Goal: Find specific page/section: Find specific page/section

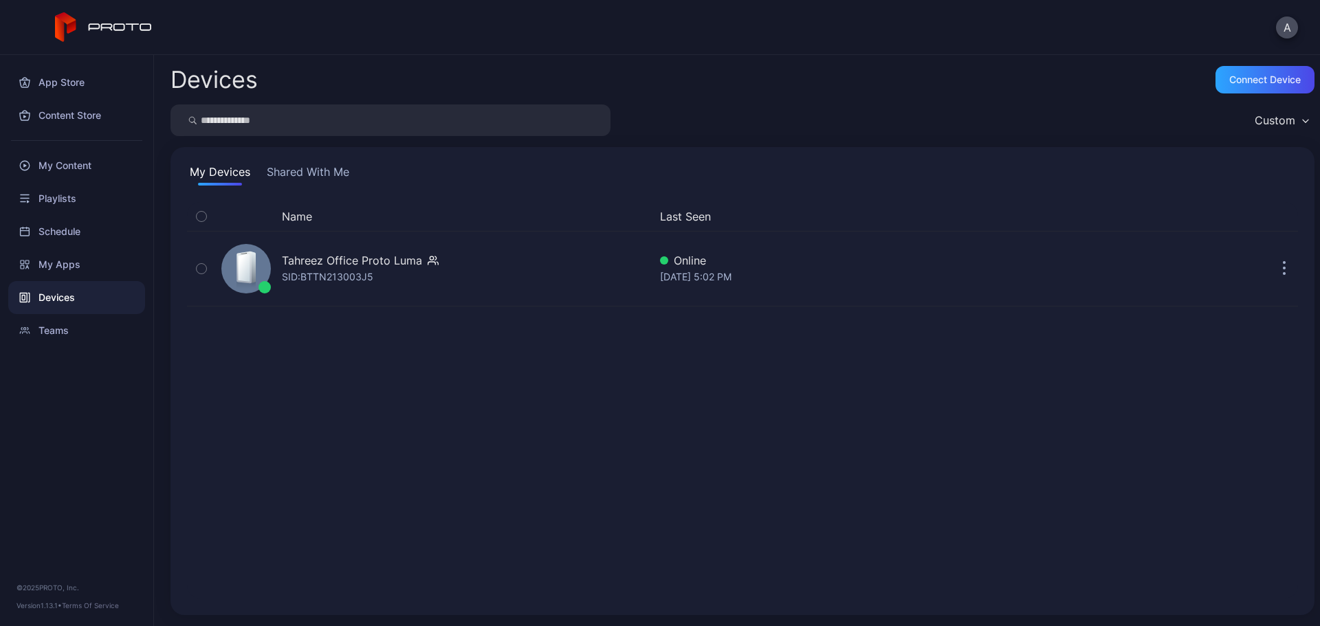
drag, startPoint x: 891, startPoint y: 514, endPoint x: 412, endPoint y: 322, distance: 516.2
click at [402, 306] on div "Name Last Seen Tahreez Office Proto [PERSON_NAME]: BTTN213003J5 Online [DATE] 5…" at bounding box center [742, 400] width 1111 height 397
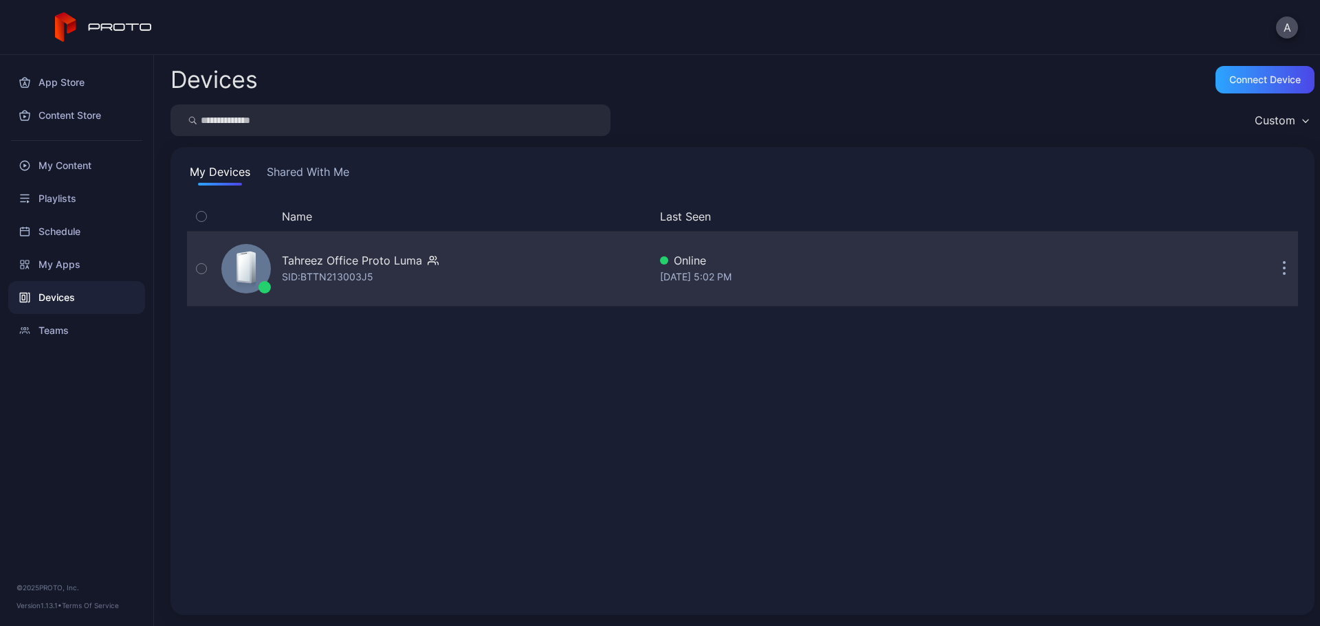
drag, startPoint x: 454, startPoint y: 326, endPoint x: 335, endPoint y: 246, distance: 143.1
click at [335, 245] on div "Name Last Seen Tahreez Office Proto [PERSON_NAME]: BTTN213003J5 Online [DATE] 5…" at bounding box center [742, 400] width 1111 height 397
click at [471, 287] on div "Tahreez Office Proto [PERSON_NAME]: BTTN213003J5" at bounding box center [432, 268] width 433 height 69
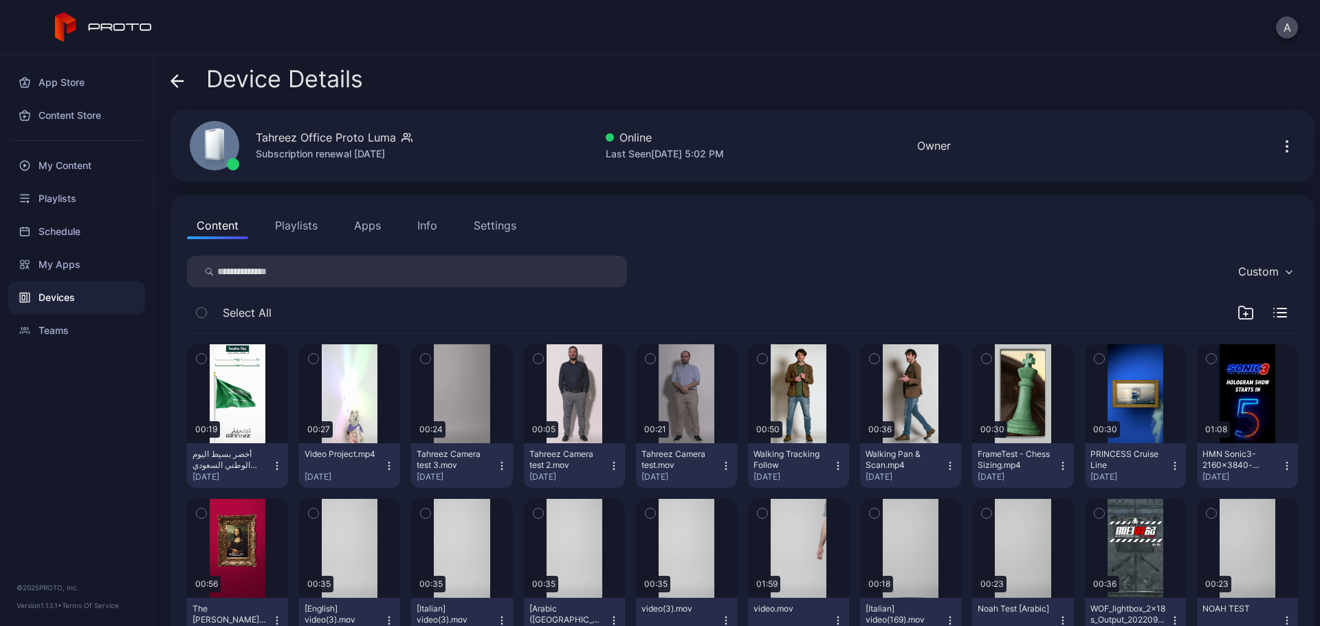
click at [286, 230] on button "Playlists" at bounding box center [296, 225] width 62 height 27
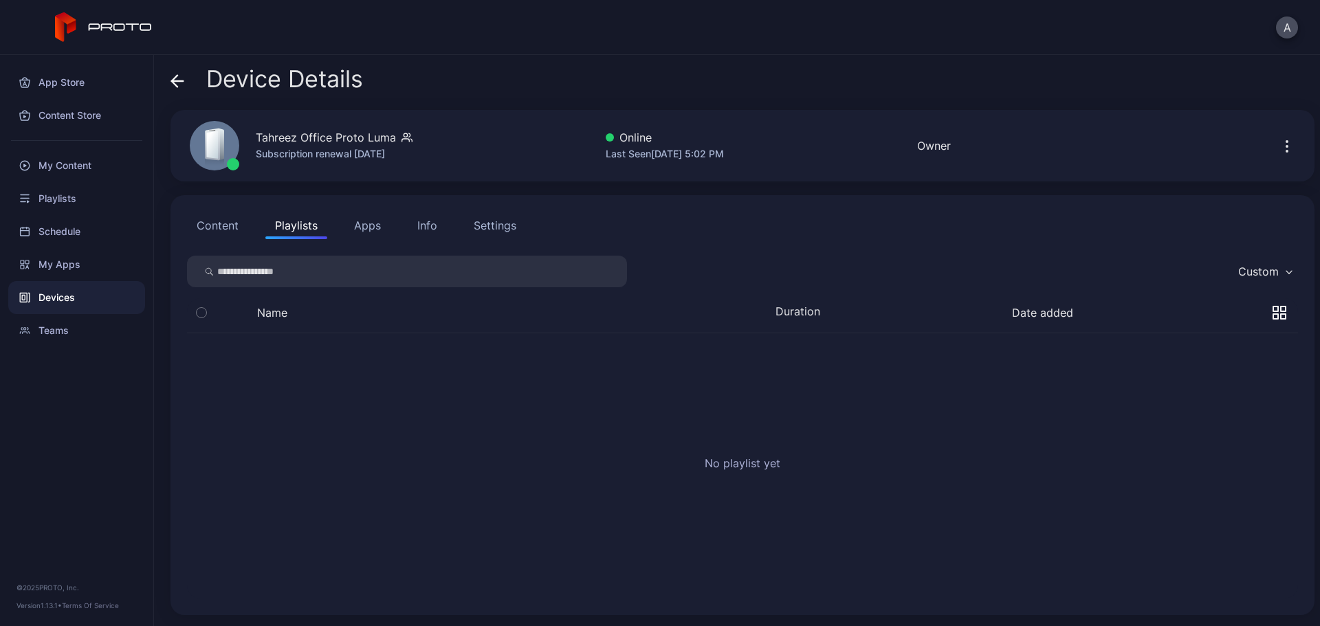
click at [350, 231] on button "Apps" at bounding box center [367, 225] width 46 height 27
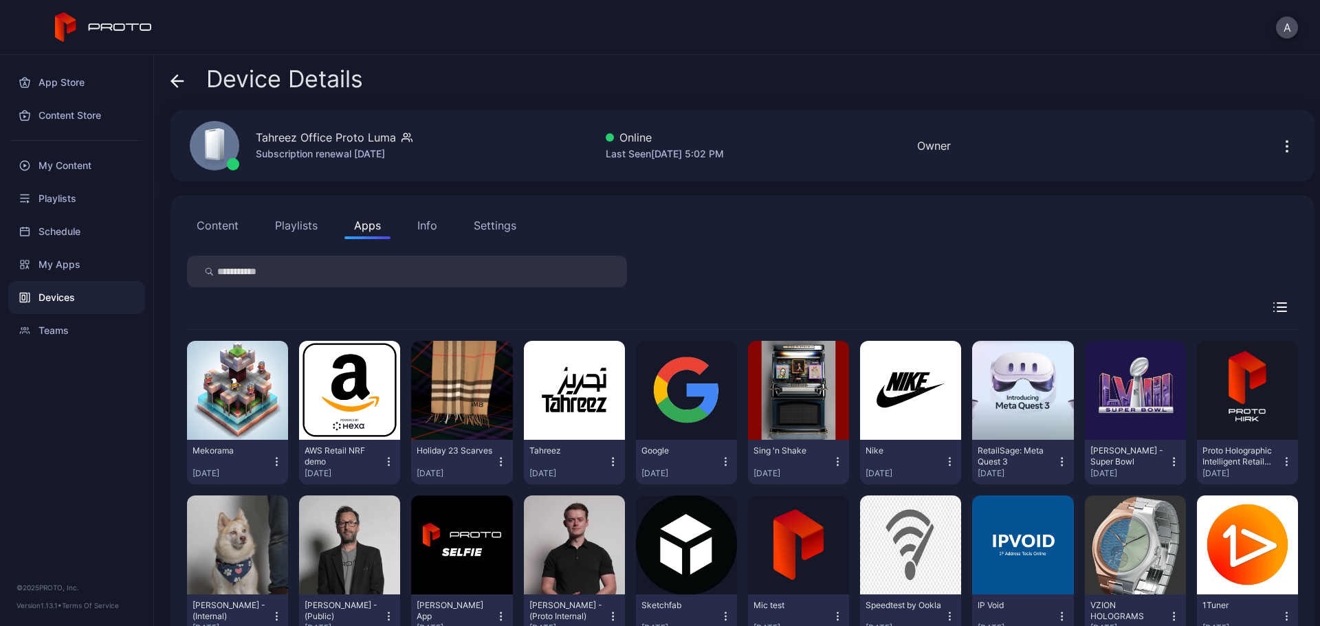
click at [322, 232] on button "Playlists" at bounding box center [296, 225] width 62 height 27
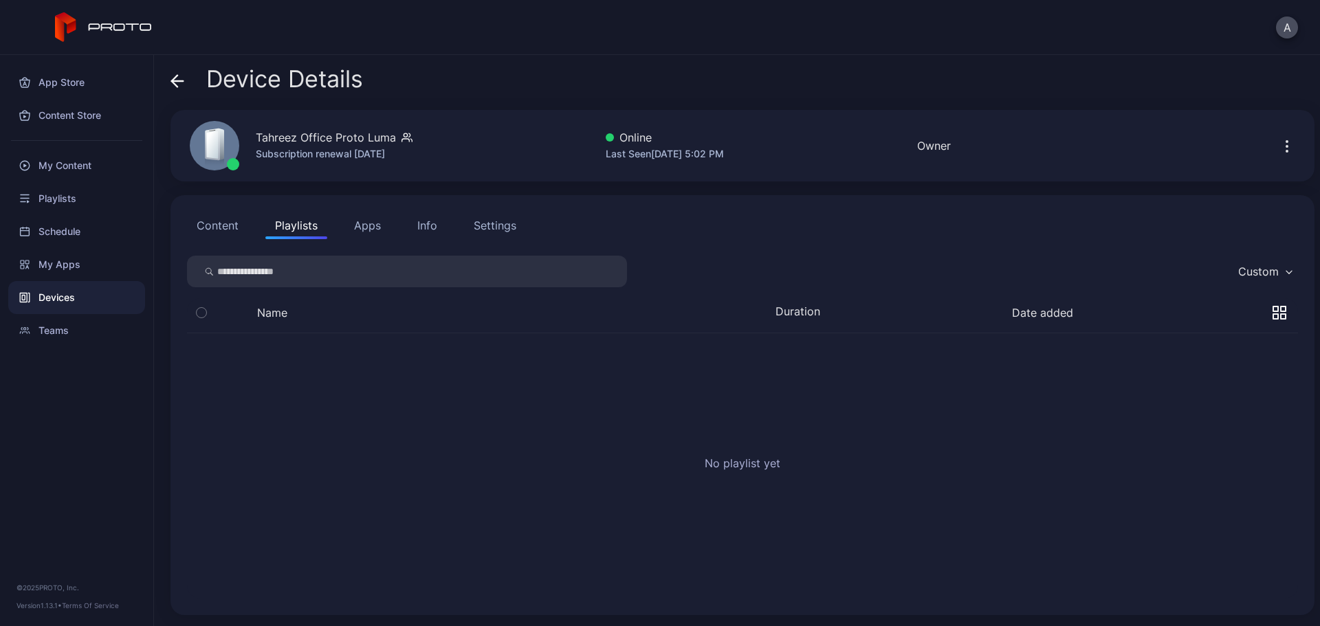
click at [365, 230] on button "Apps" at bounding box center [367, 225] width 46 height 27
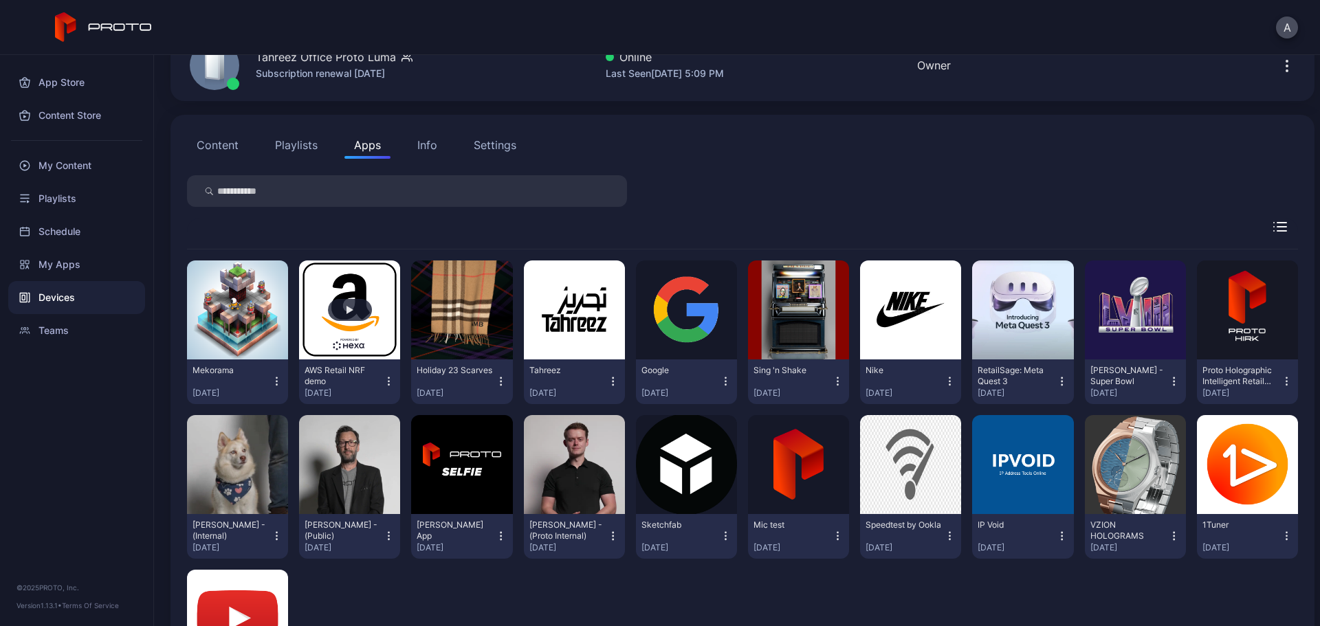
scroll to position [69, 0]
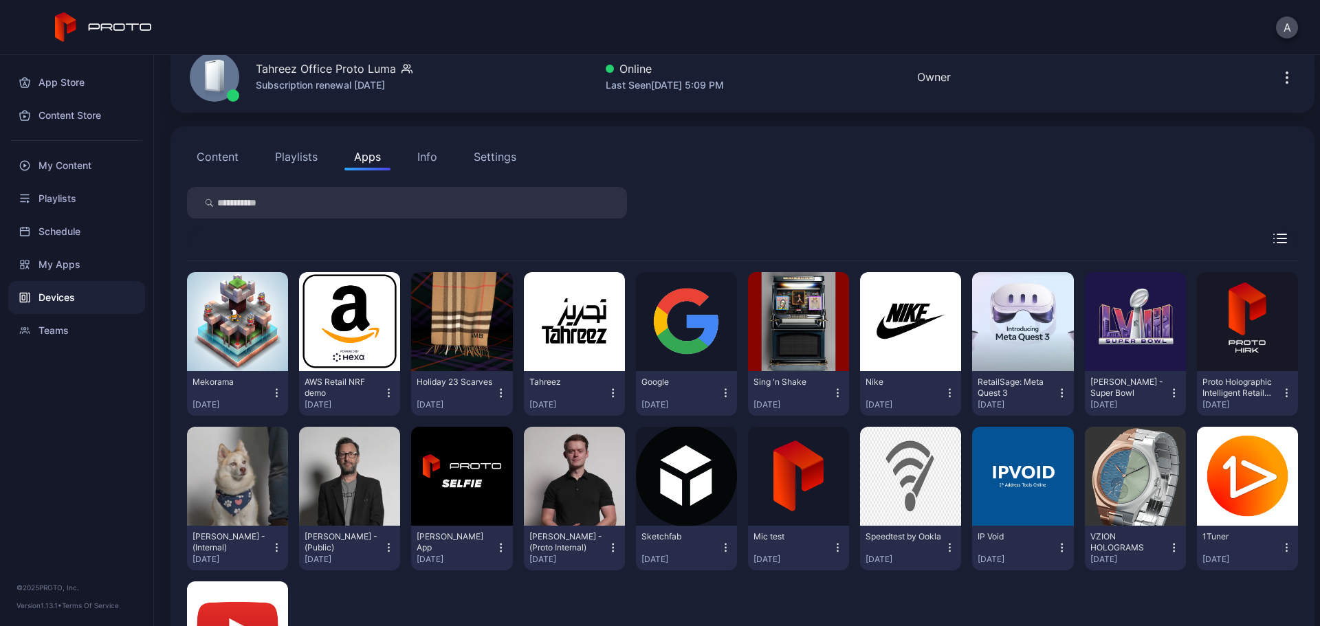
click at [300, 162] on button "Playlists" at bounding box center [296, 156] width 62 height 27
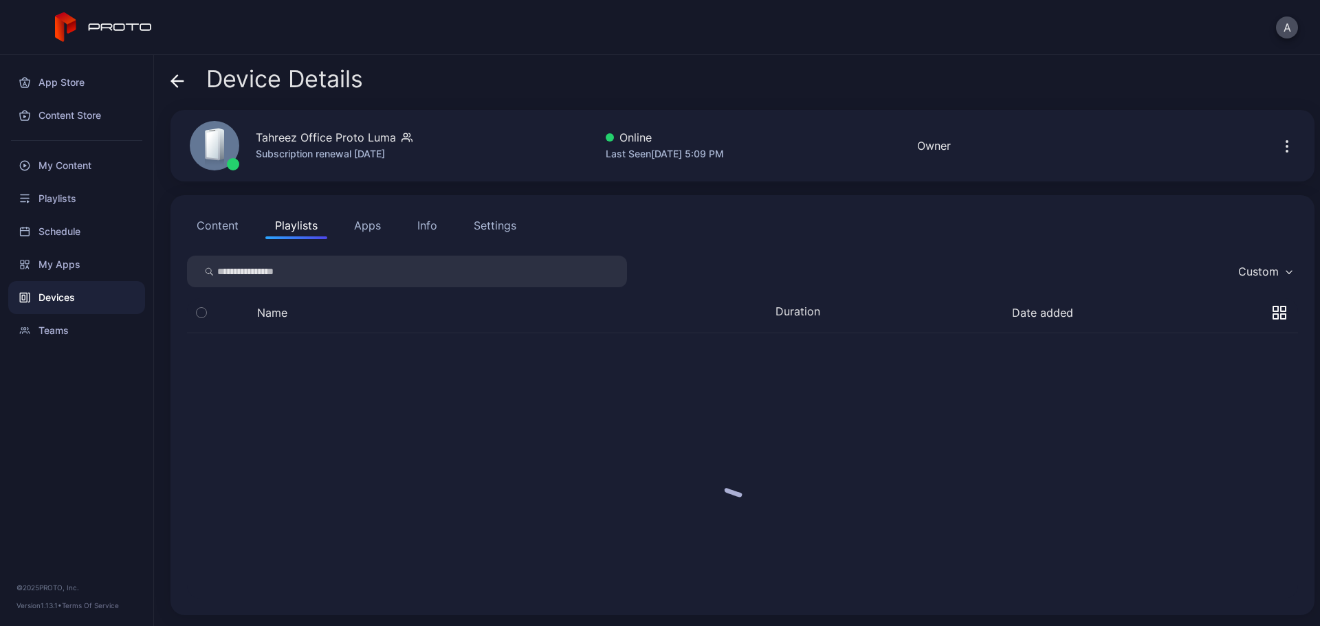
scroll to position [0, 0]
click at [215, 223] on button "Content" at bounding box center [217, 225] width 61 height 27
